Goal: Task Accomplishment & Management: Manage account settings

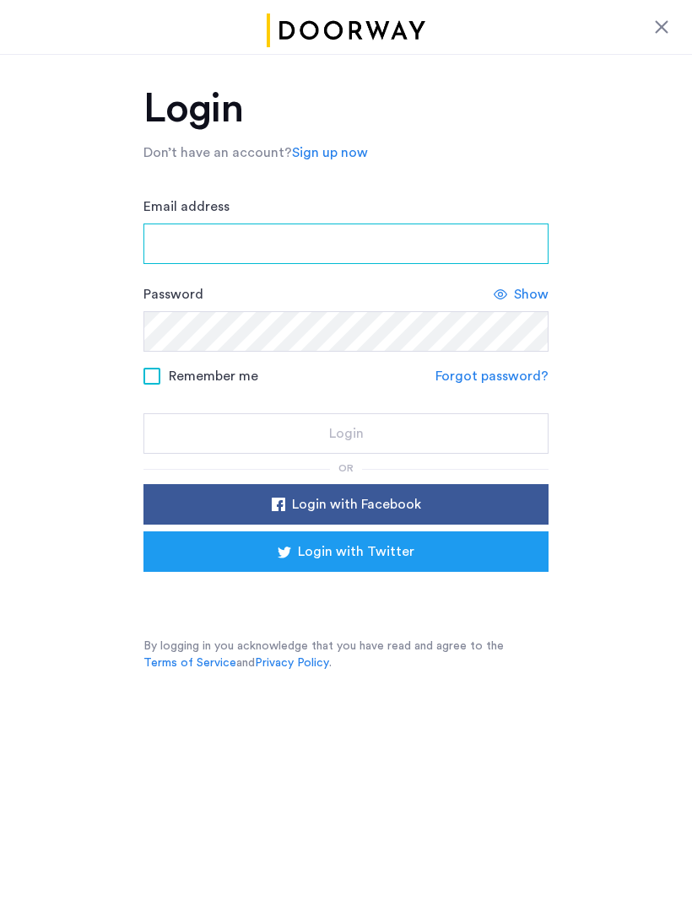
click at [162, 237] on input "Email address" at bounding box center [345, 244] width 405 height 40
click at [177, 235] on input "Email address" at bounding box center [345, 244] width 405 height 40
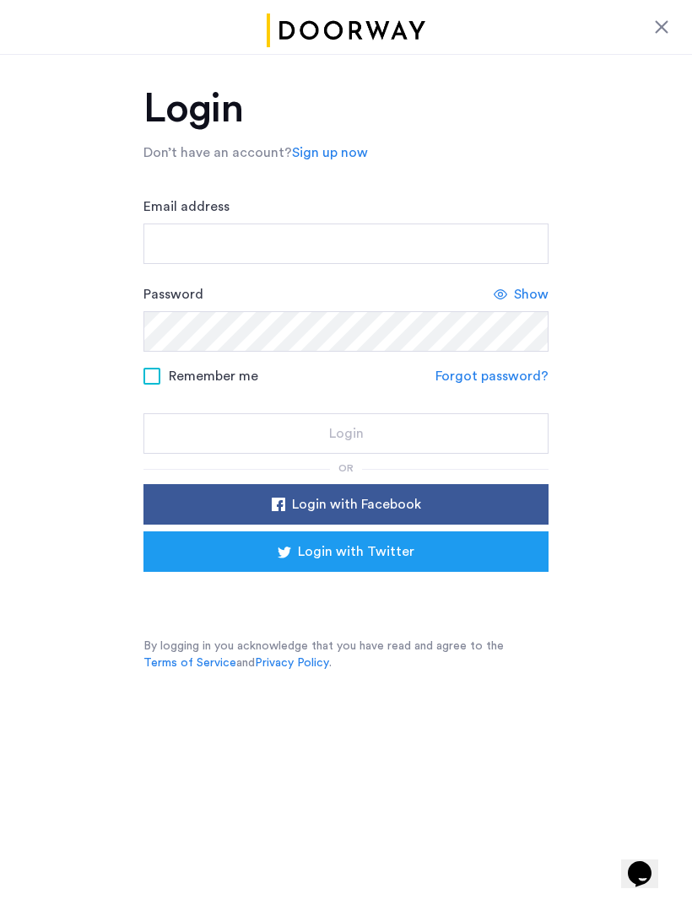
click at [245, 588] on div "Login with Facebook Login with Twitter" at bounding box center [345, 548] width 405 height 128
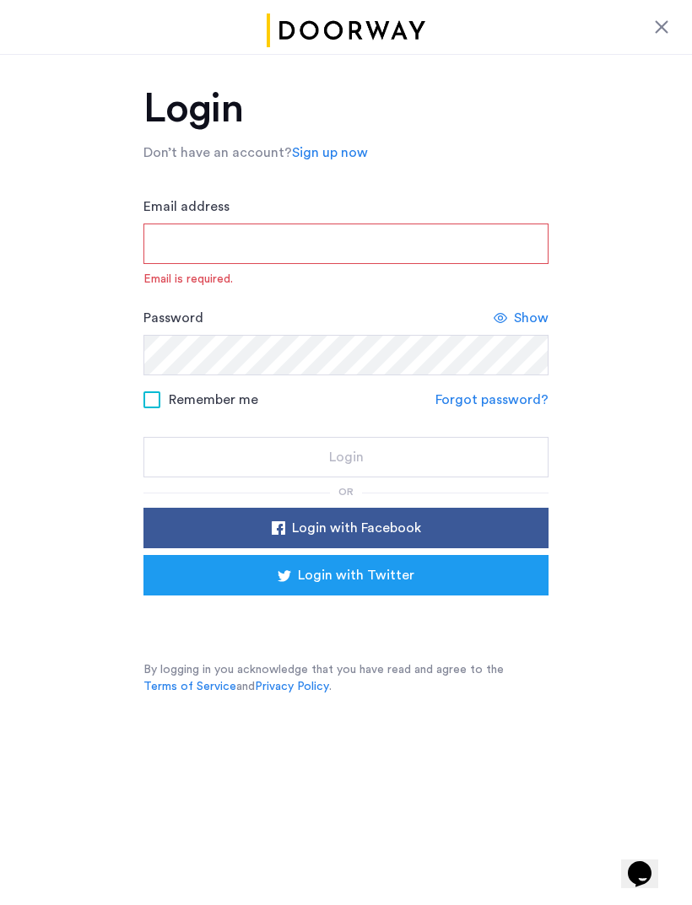
click at [256, 608] on div "Sign in with Google. Opens in new tab" at bounding box center [345, 619] width 337 height 37
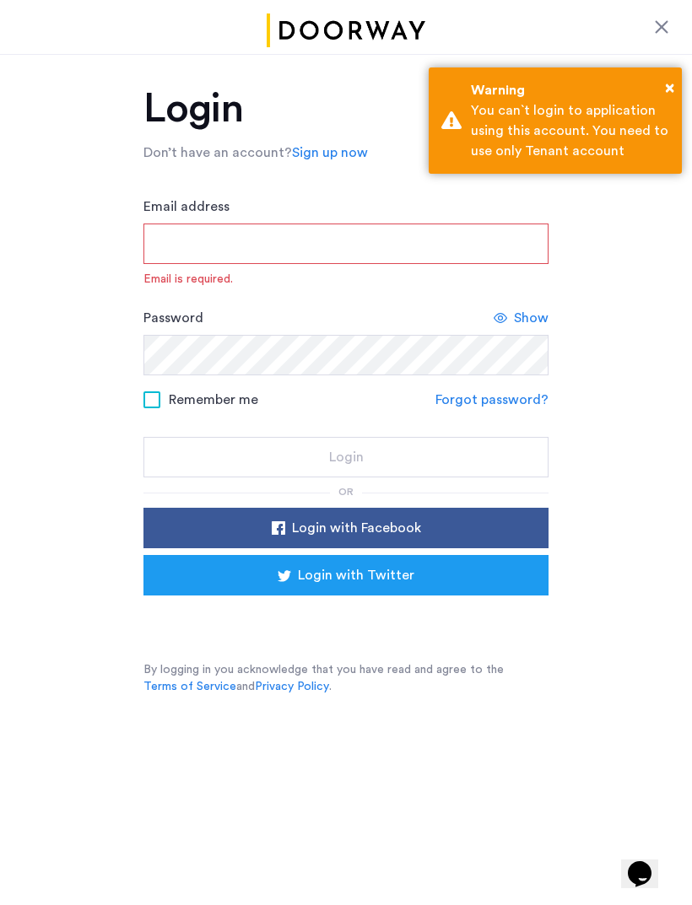
click at [669, 83] on div "Login Don’t have an account? Sign up now Email address Email is required. Passw…" at bounding box center [346, 387] width 692 height 666
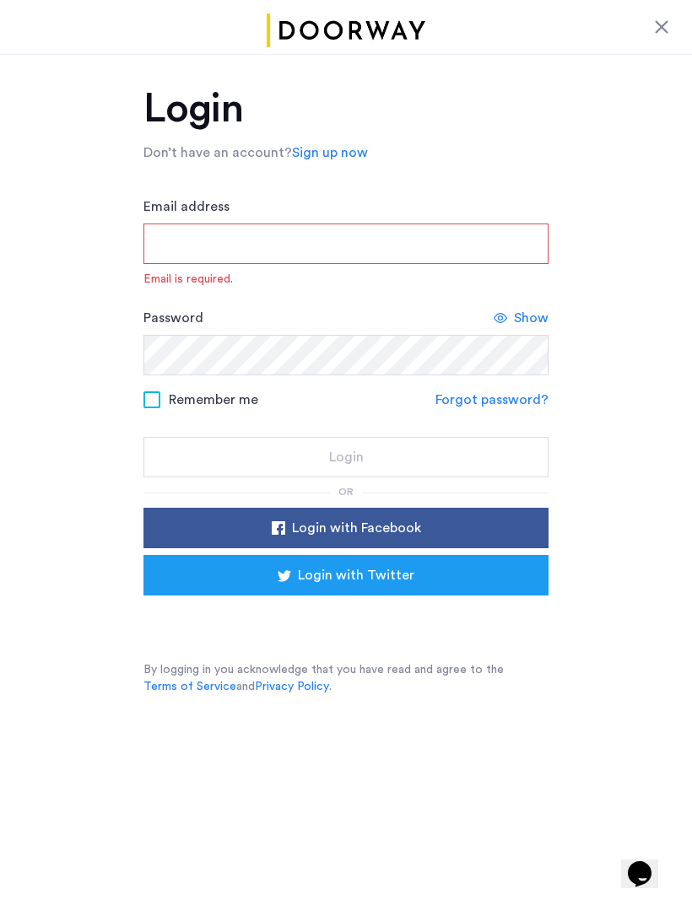
click at [665, 19] on div at bounding box center [661, 27] width 20 height 20
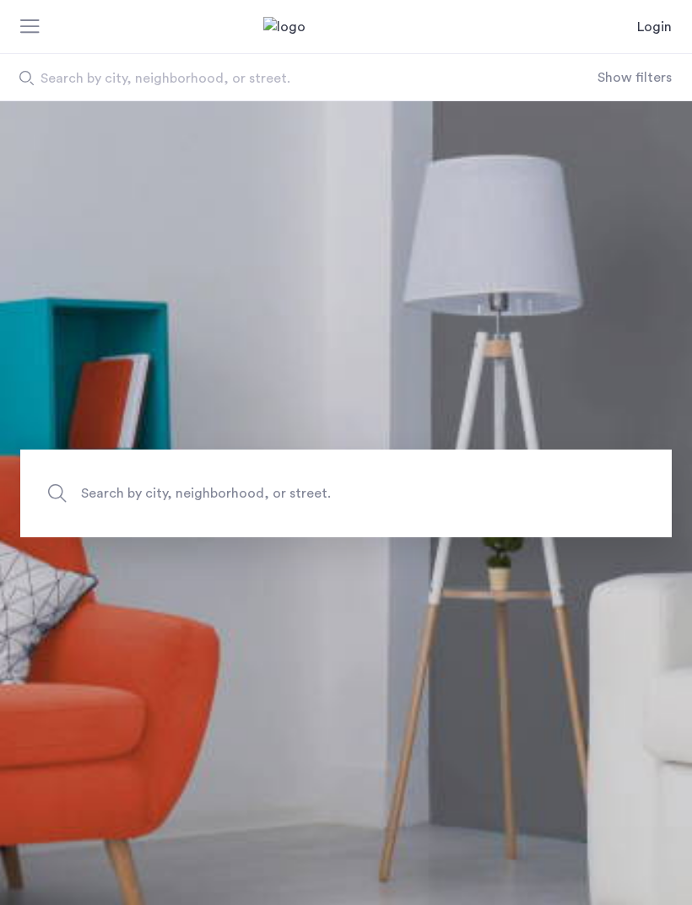
click at [657, 28] on link "Login" at bounding box center [654, 27] width 35 height 20
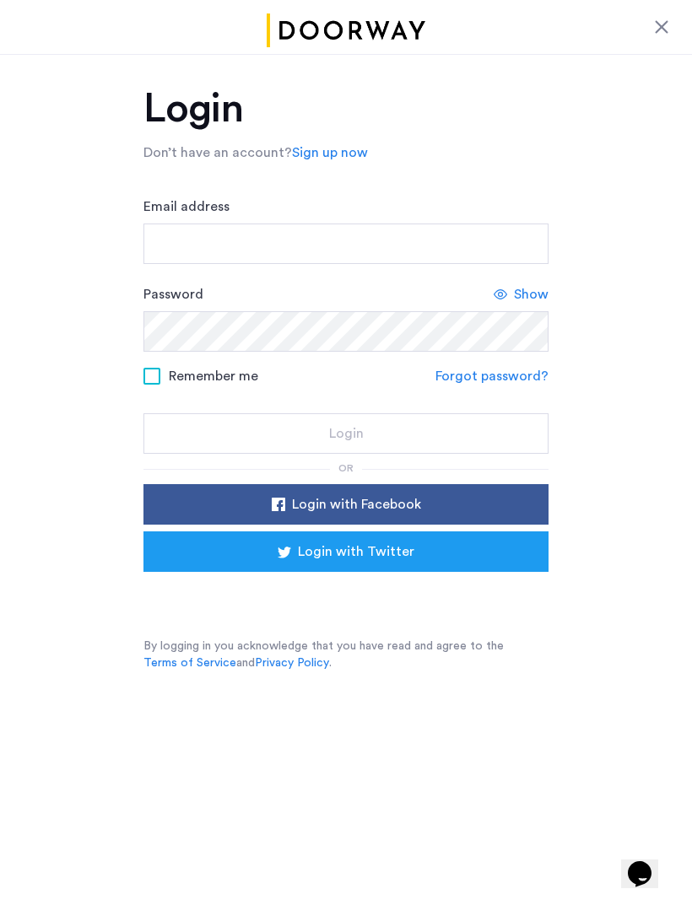
click at [192, 596] on div "Sign in with Google. Opens in new tab" at bounding box center [345, 595] width 337 height 37
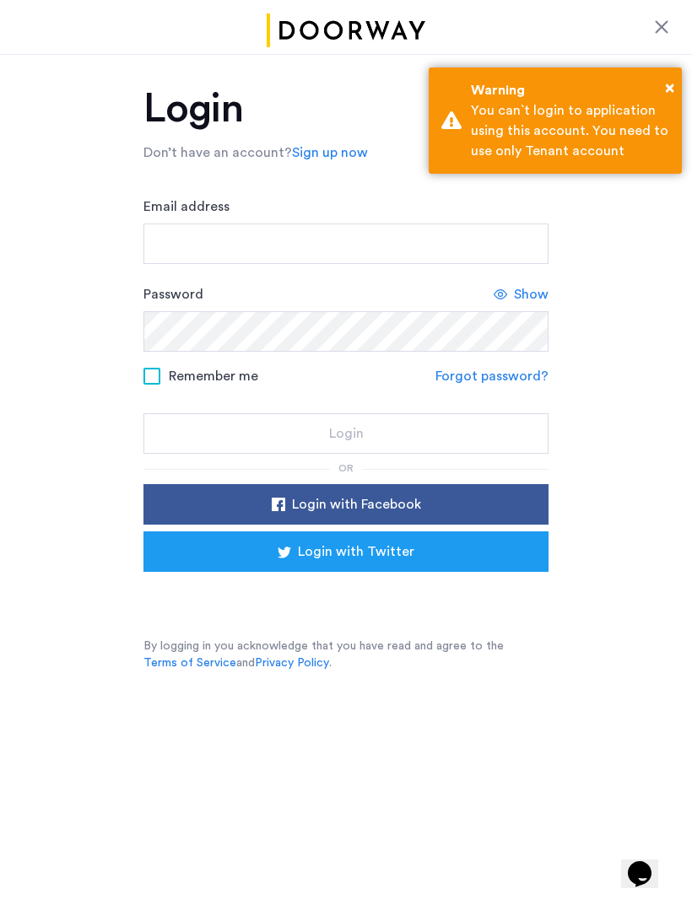
click at [656, 26] on div at bounding box center [661, 27] width 20 height 20
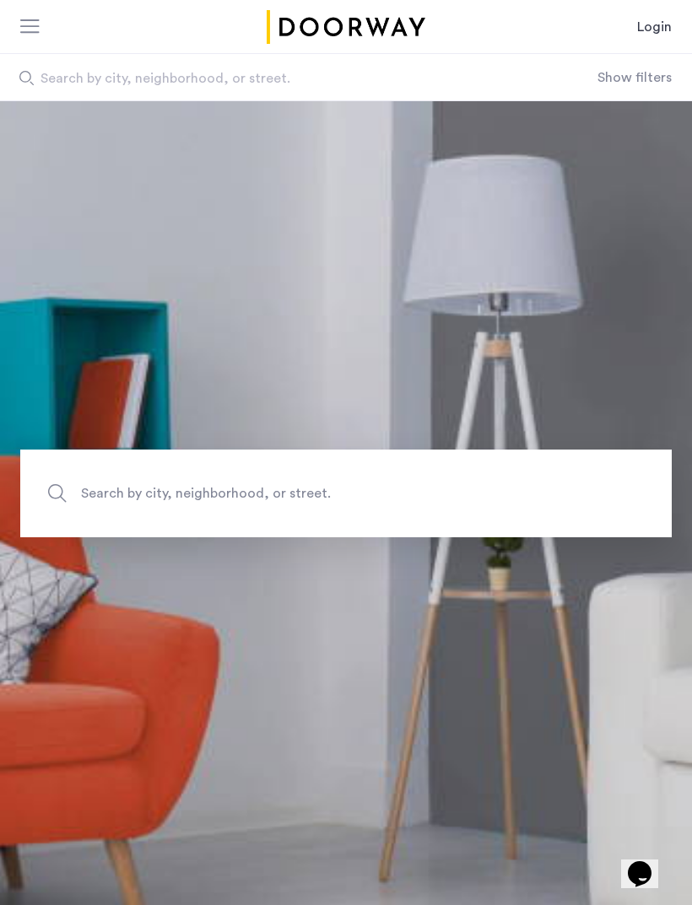
click at [662, 24] on link "Login" at bounding box center [654, 27] width 35 height 20
